Goal: Book appointment/travel/reservation

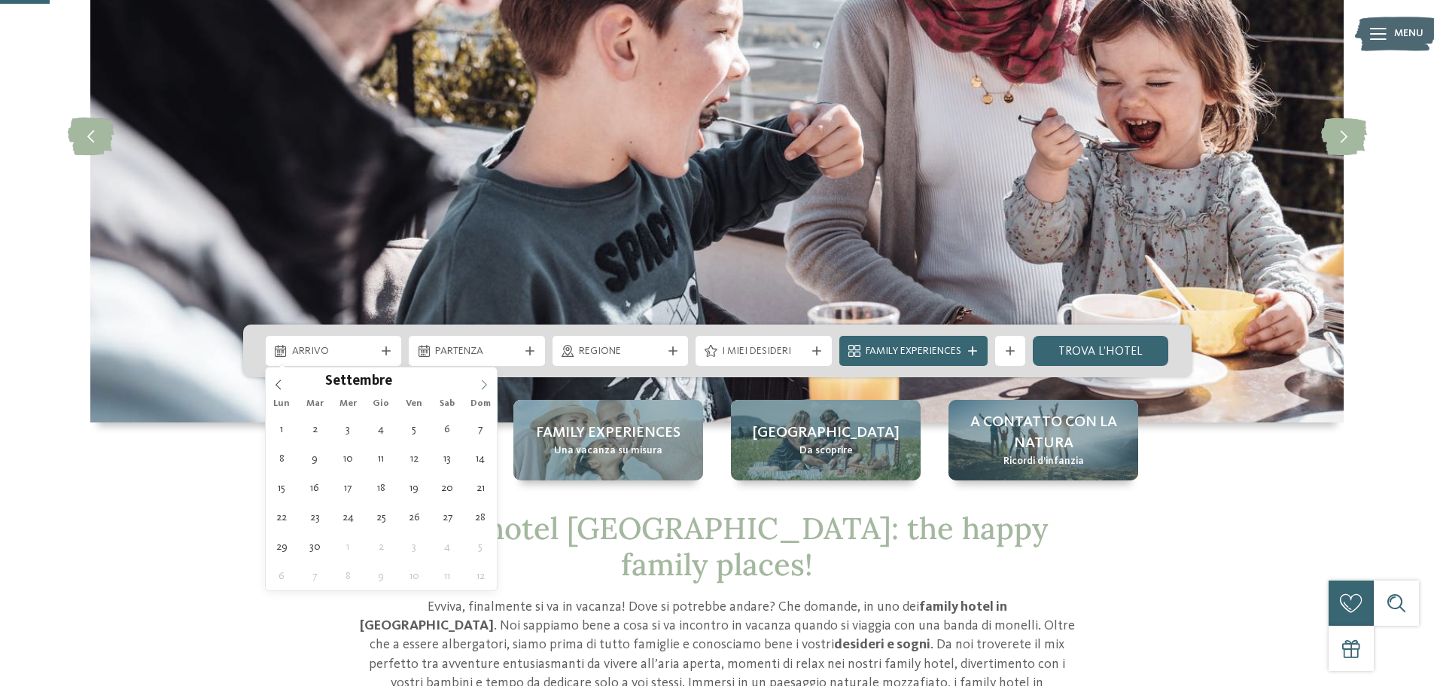
click at [484, 382] on icon at bounding box center [484, 384] width 5 height 10
type input "****"
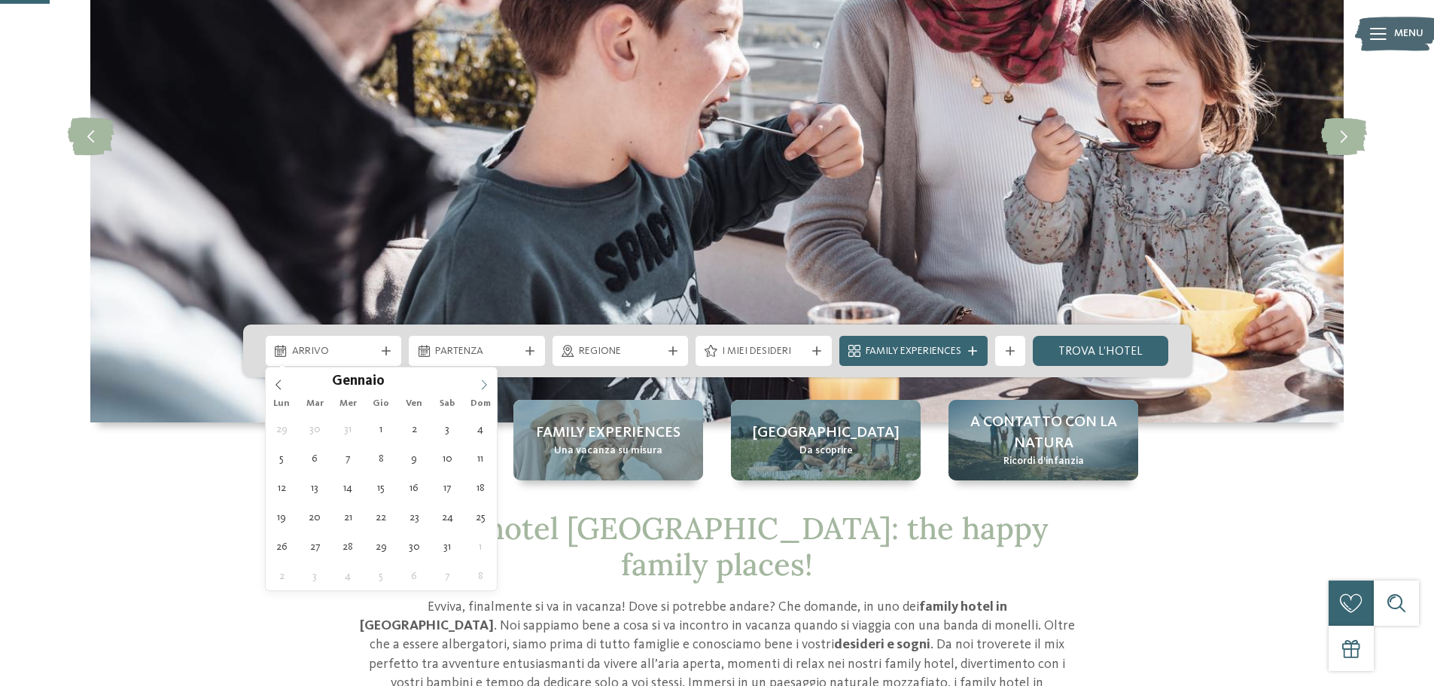
click at [484, 382] on icon at bounding box center [484, 384] width 5 height 10
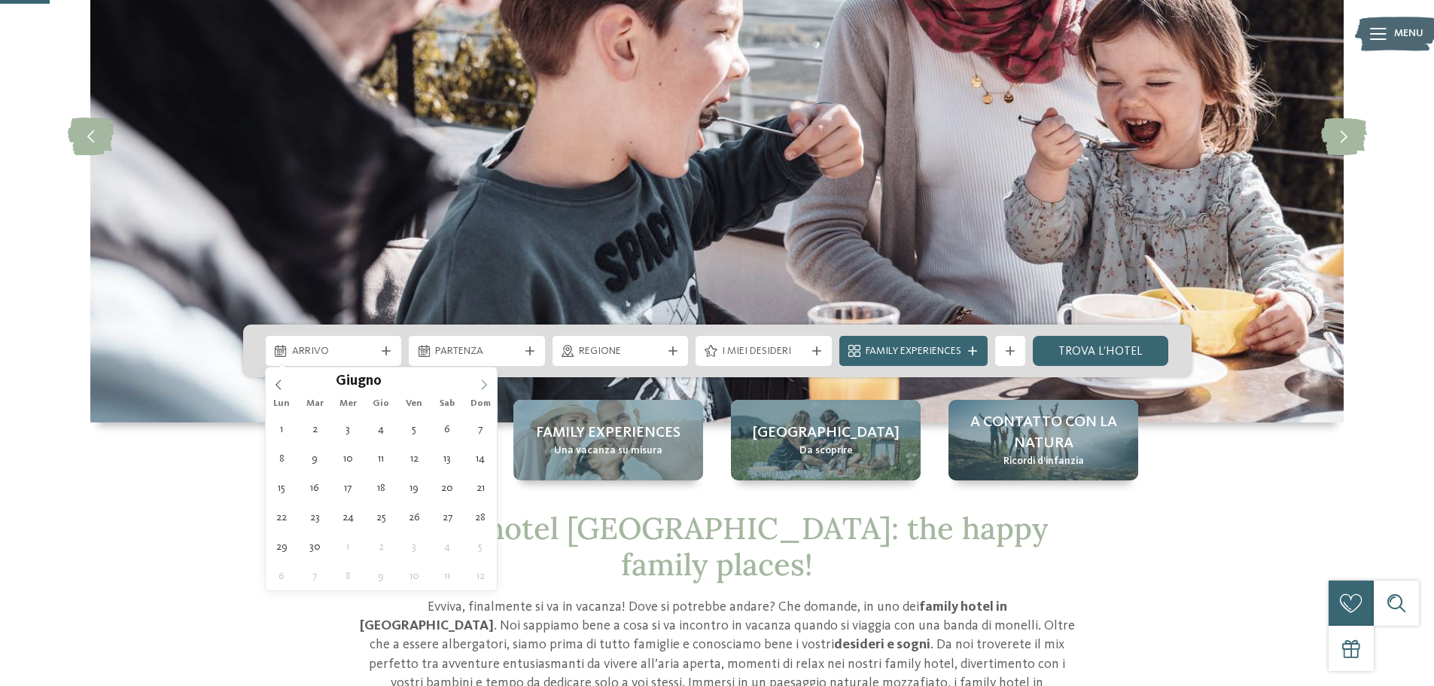
click at [484, 382] on icon at bounding box center [484, 384] width 5 height 10
type div "[DATE]"
type input "****"
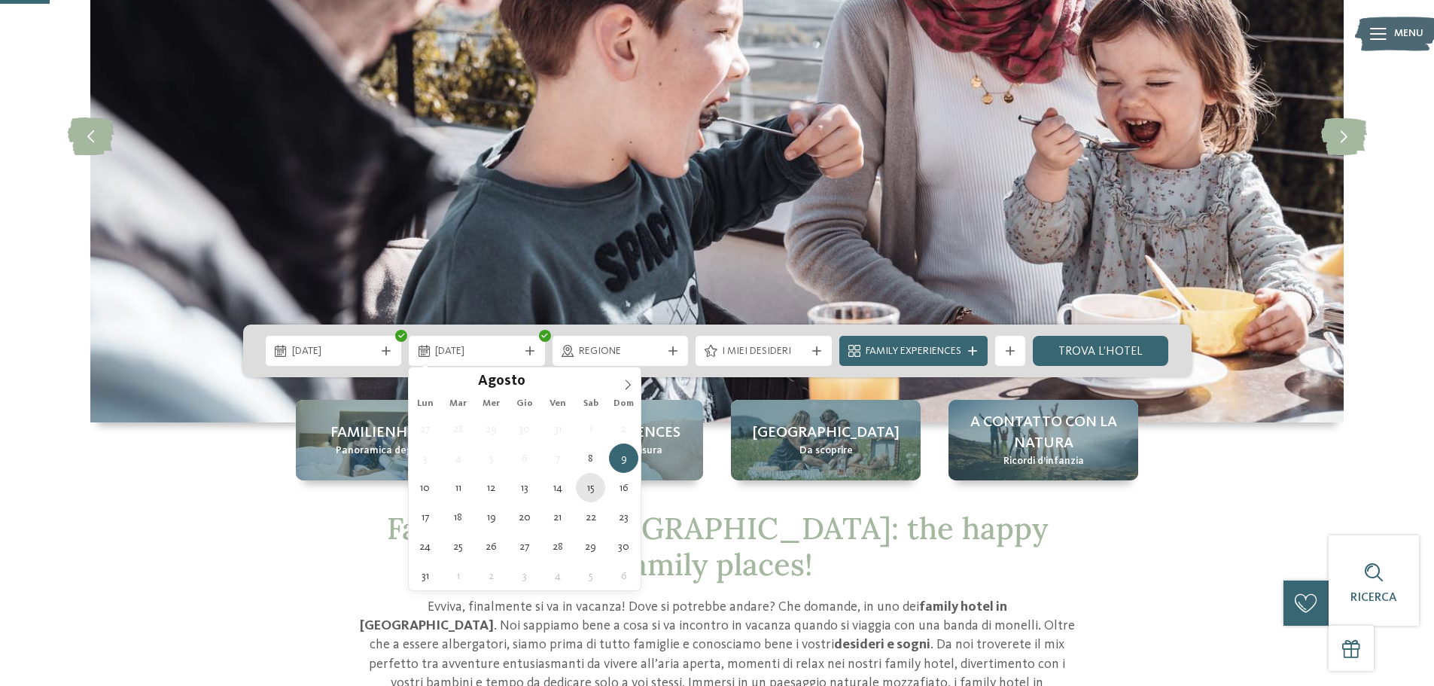
type div "[DATE]"
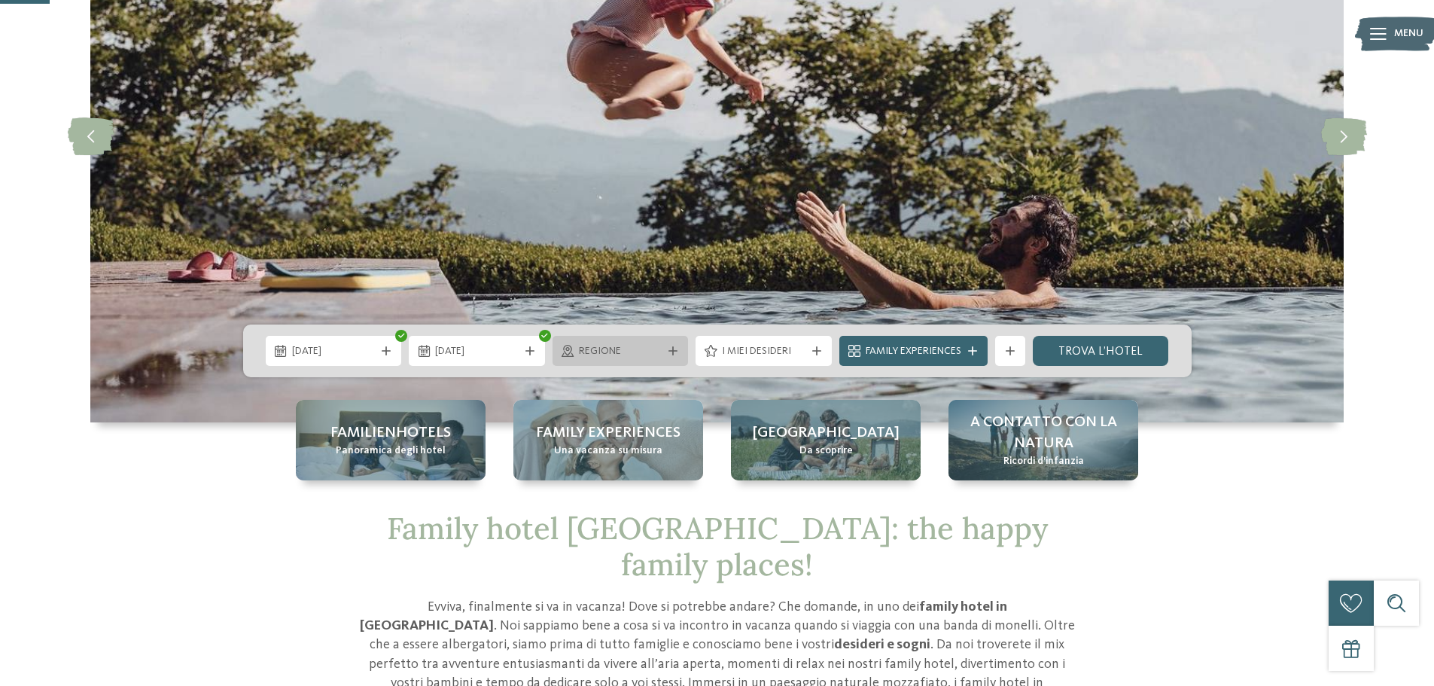
click at [669, 352] on icon at bounding box center [673, 350] width 9 height 9
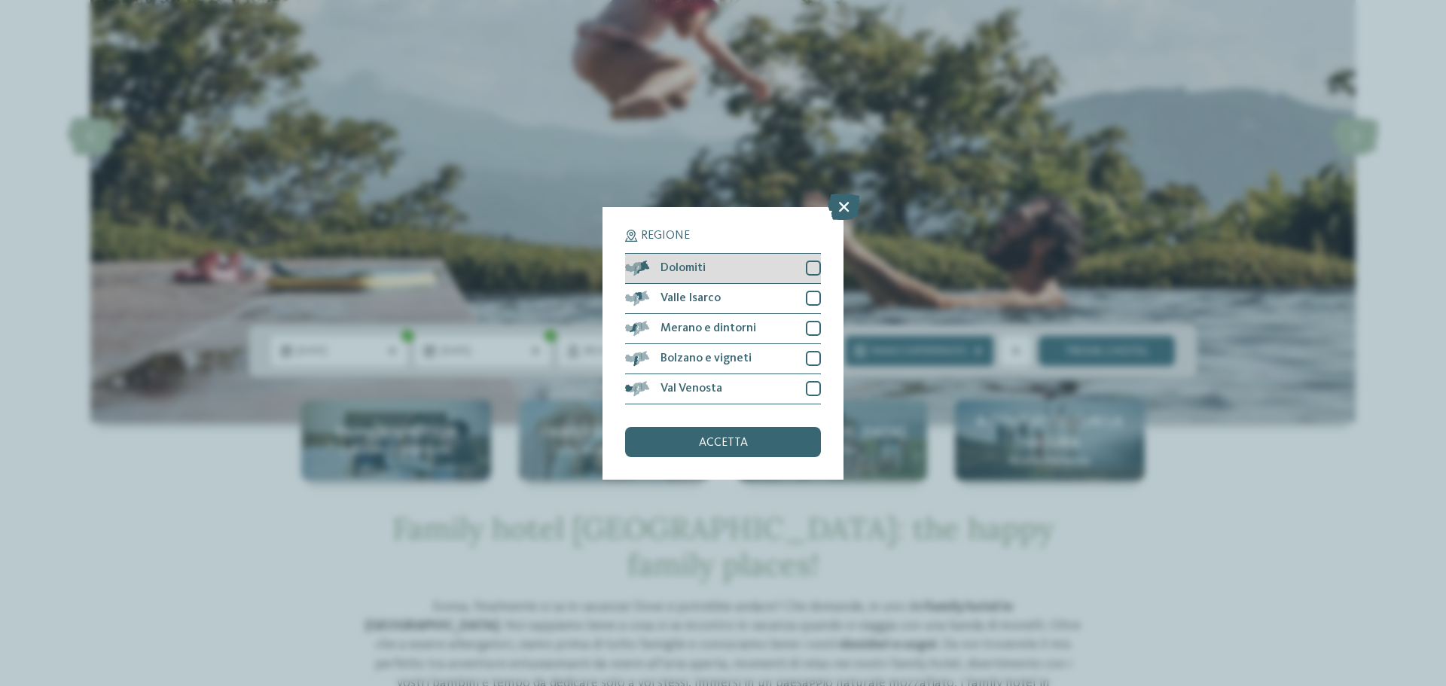
click at [812, 264] on div at bounding box center [813, 268] width 15 height 15
click at [711, 446] on span "accetta" at bounding box center [723, 443] width 49 height 12
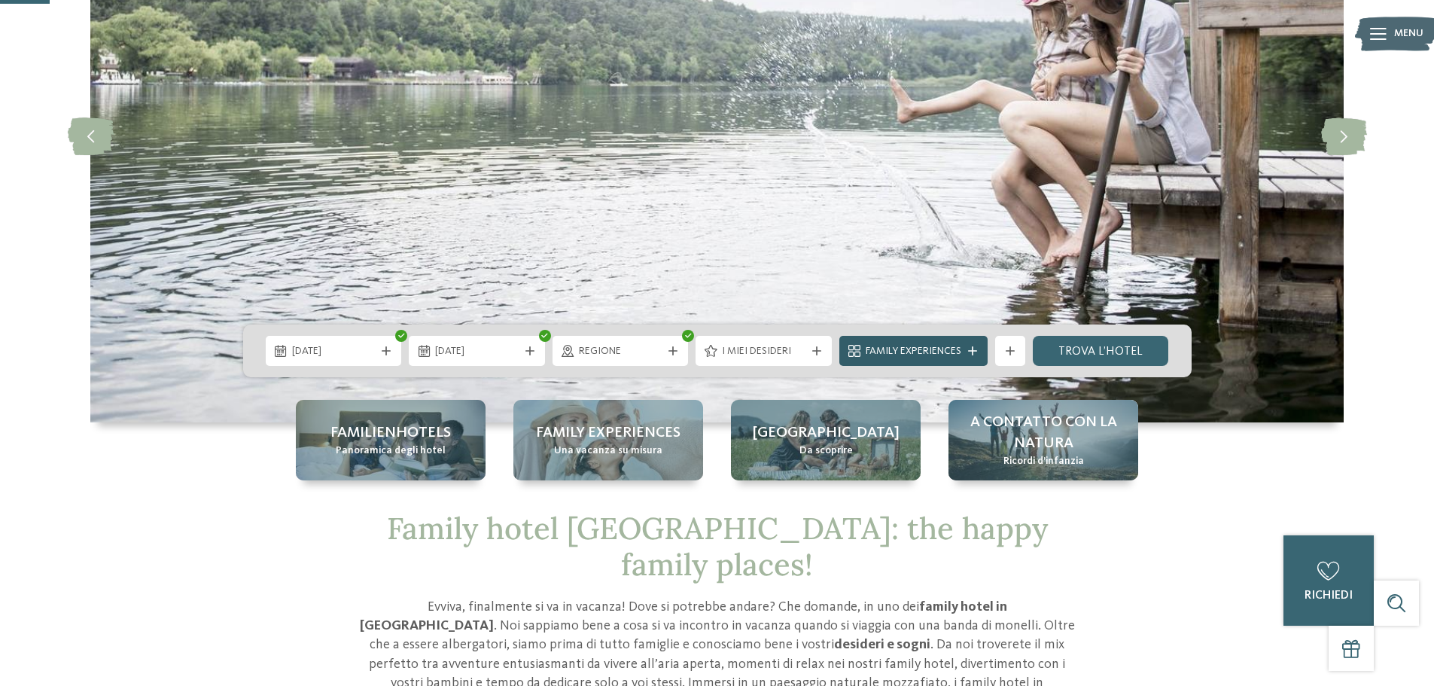
click at [965, 351] on div at bounding box center [972, 350] width 15 height 9
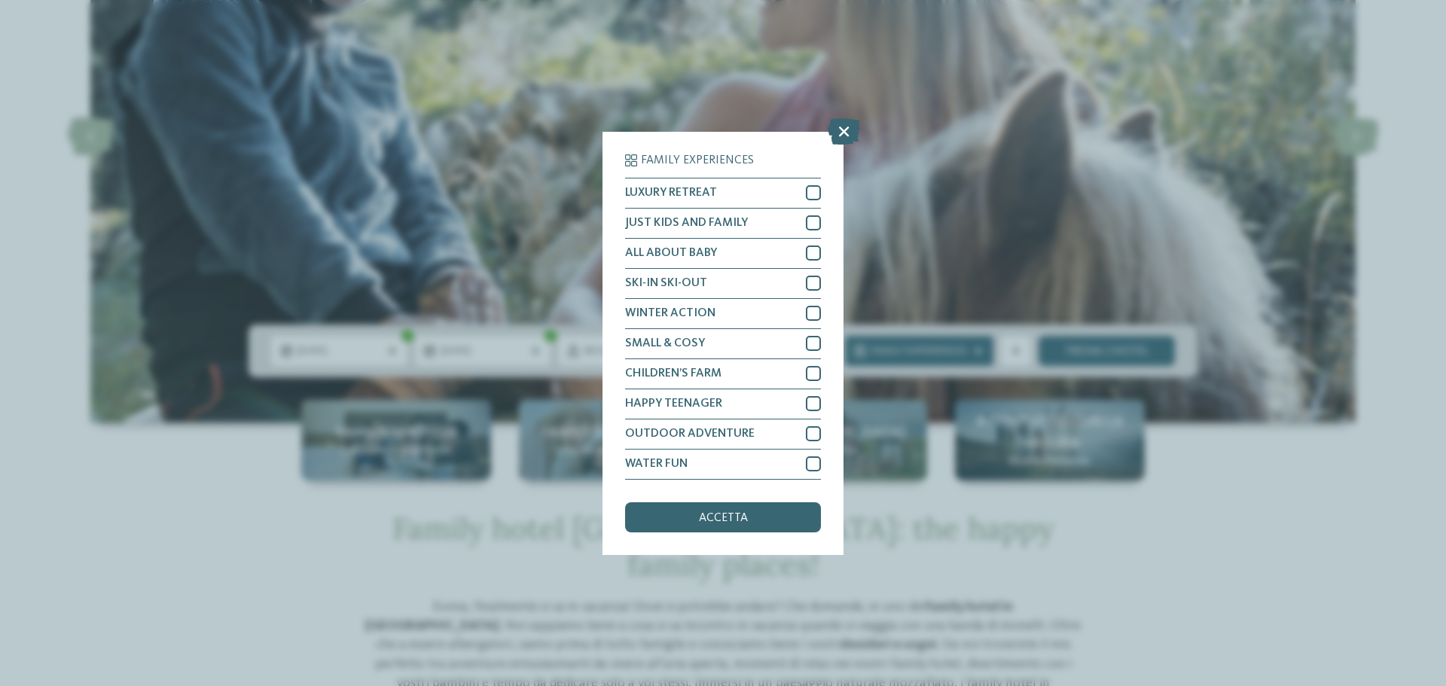
click at [955, 356] on div "Family Experiences LUXURY RETREAT JUST KIDS AND FAMILY" at bounding box center [723, 343] width 1446 height 686
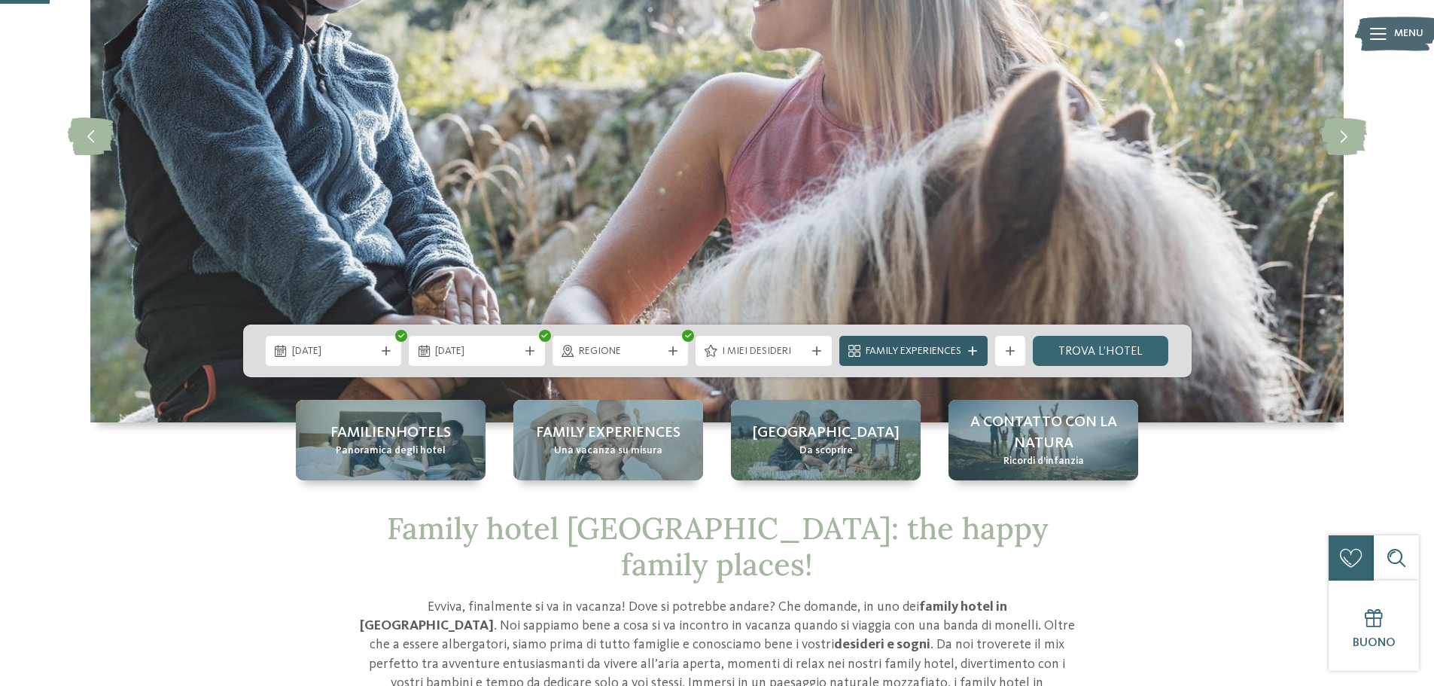
click at [959, 349] on span "Family Experiences" at bounding box center [914, 351] width 96 height 15
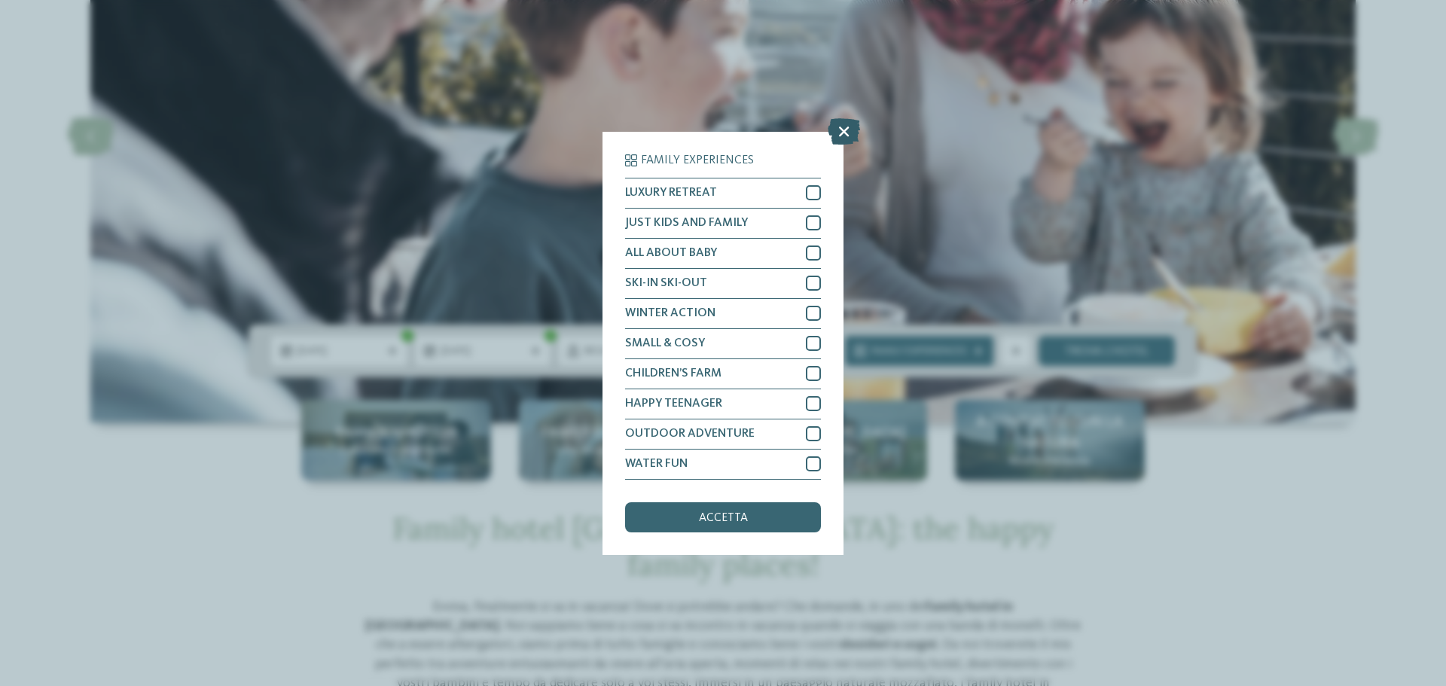
click at [841, 137] on icon at bounding box center [843, 130] width 32 height 26
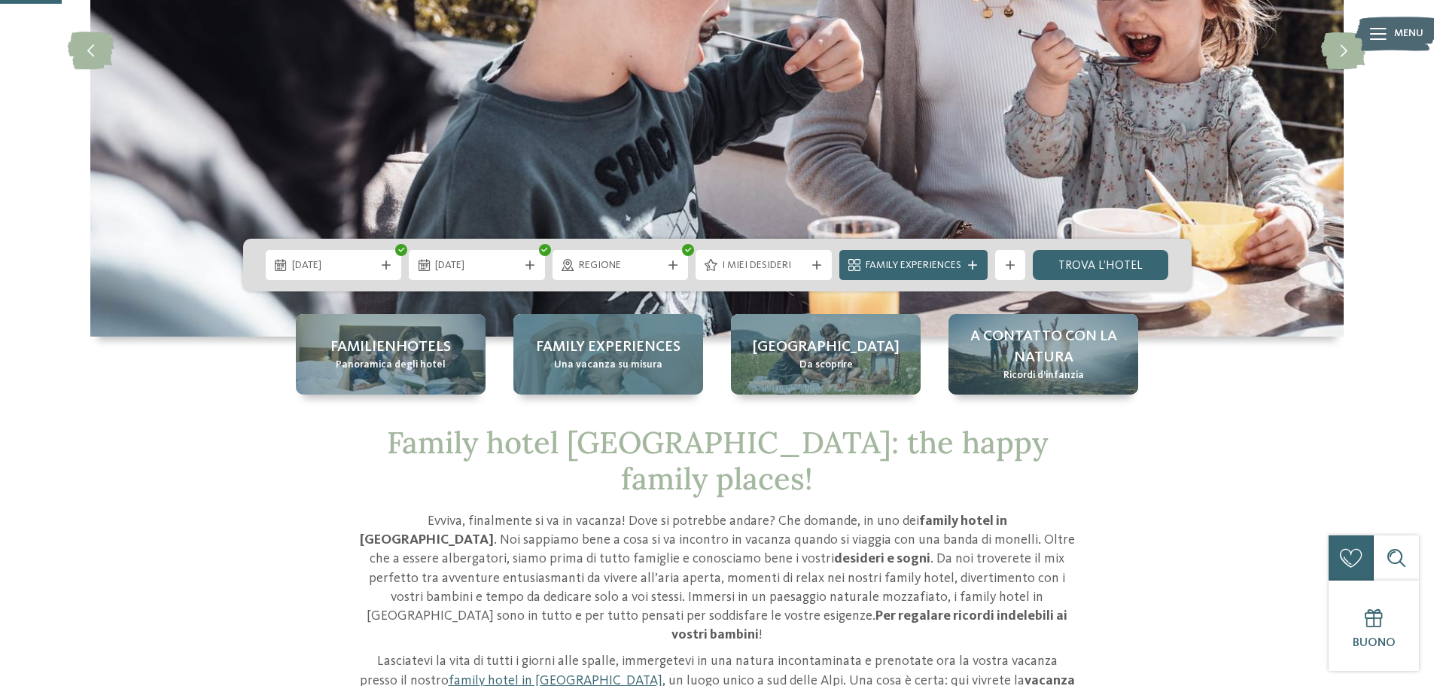
scroll to position [301, 0]
